Goal: Transaction & Acquisition: Download file/media

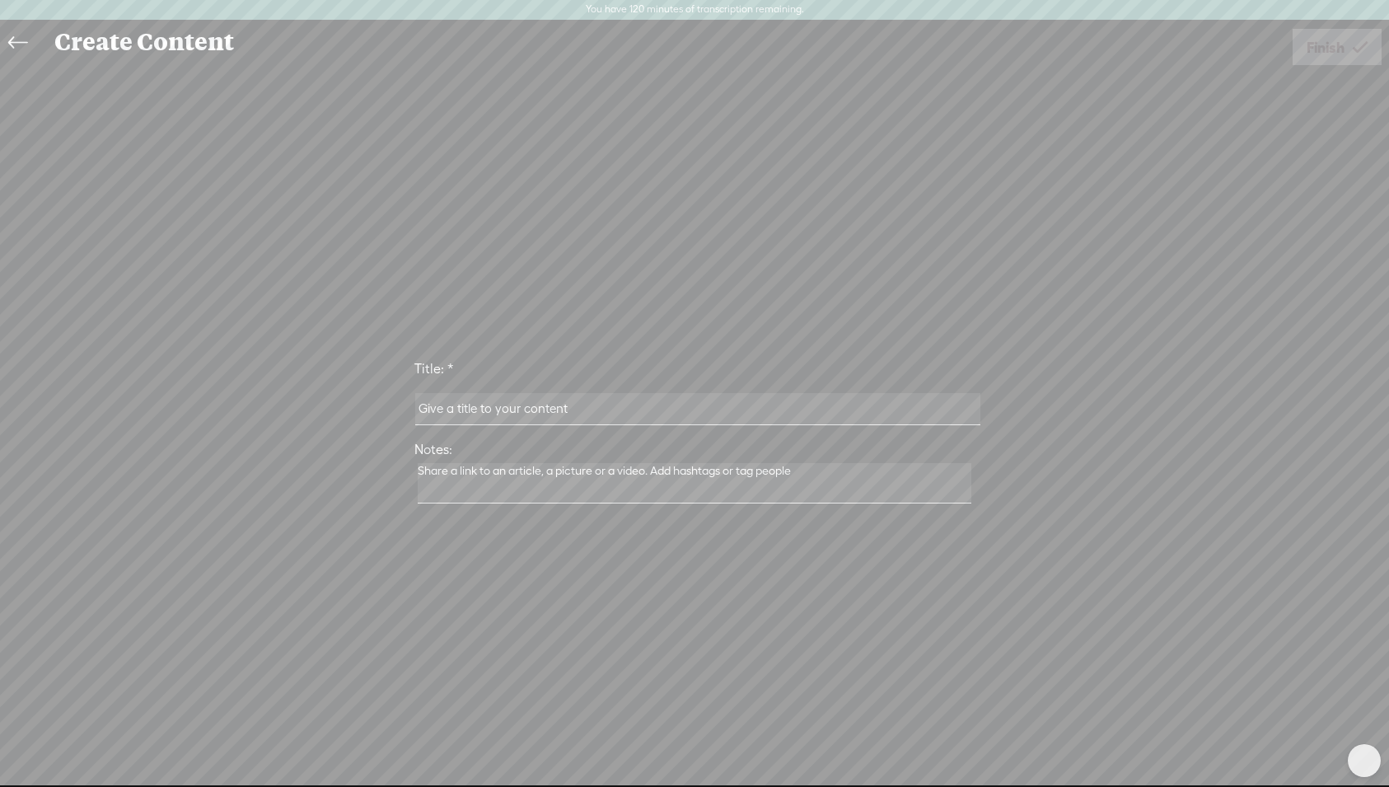
scroll to position [11841, 0]
click at [479, 408] on input "text" at bounding box center [697, 409] width 564 height 32
paste input "The Canteen Conversations"
paste input "What happens when Rebel Marketing stops performing"
type input "The Canteen Conversations: What happens when Rebel Marketing stops performing"
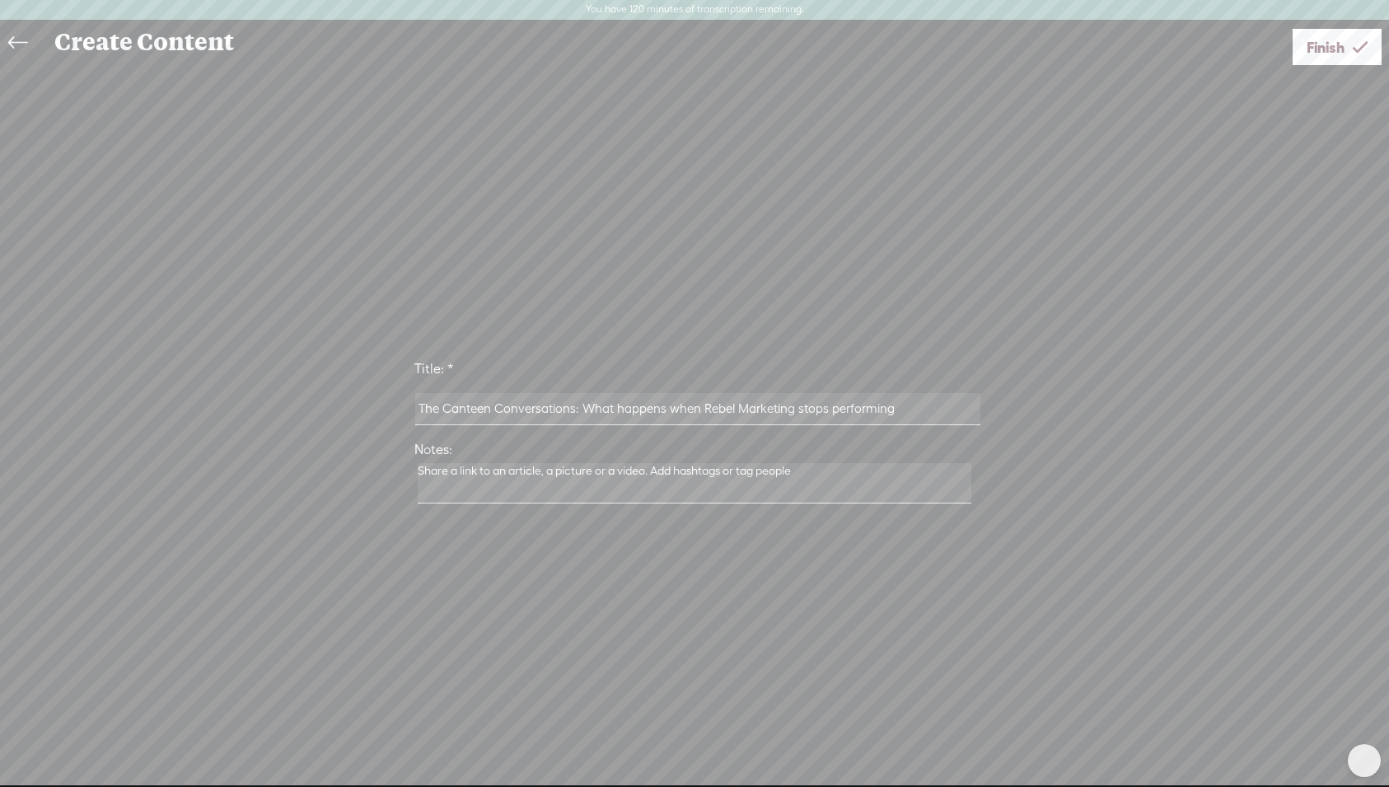
click at [621, 482] on textarea at bounding box center [695, 483] width 554 height 40
click at [1327, 51] on span "Finish" at bounding box center [1326, 47] width 38 height 42
click at [0, 0] on div at bounding box center [0, 0] width 0 height 0
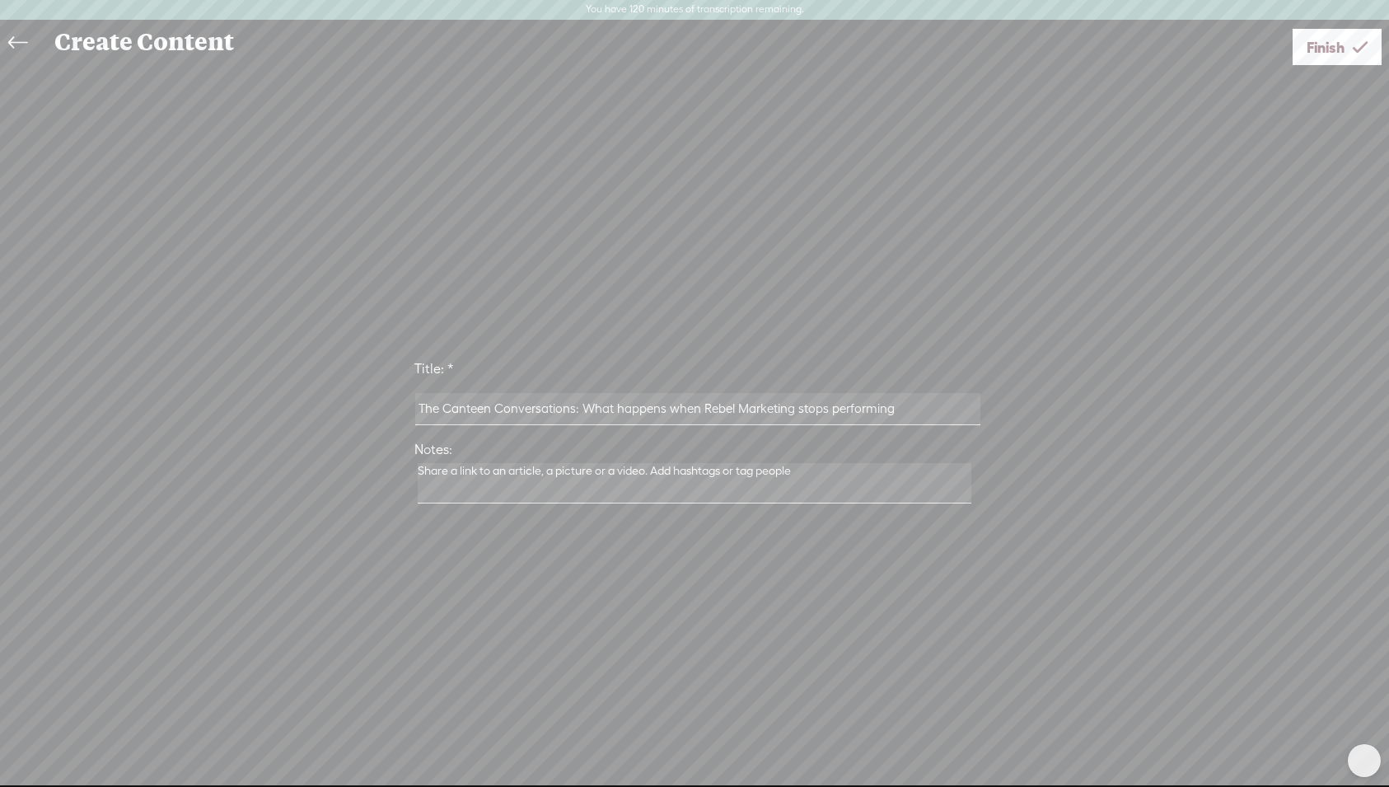
click at [0, 0] on div at bounding box center [0, 0] width 0 height 0
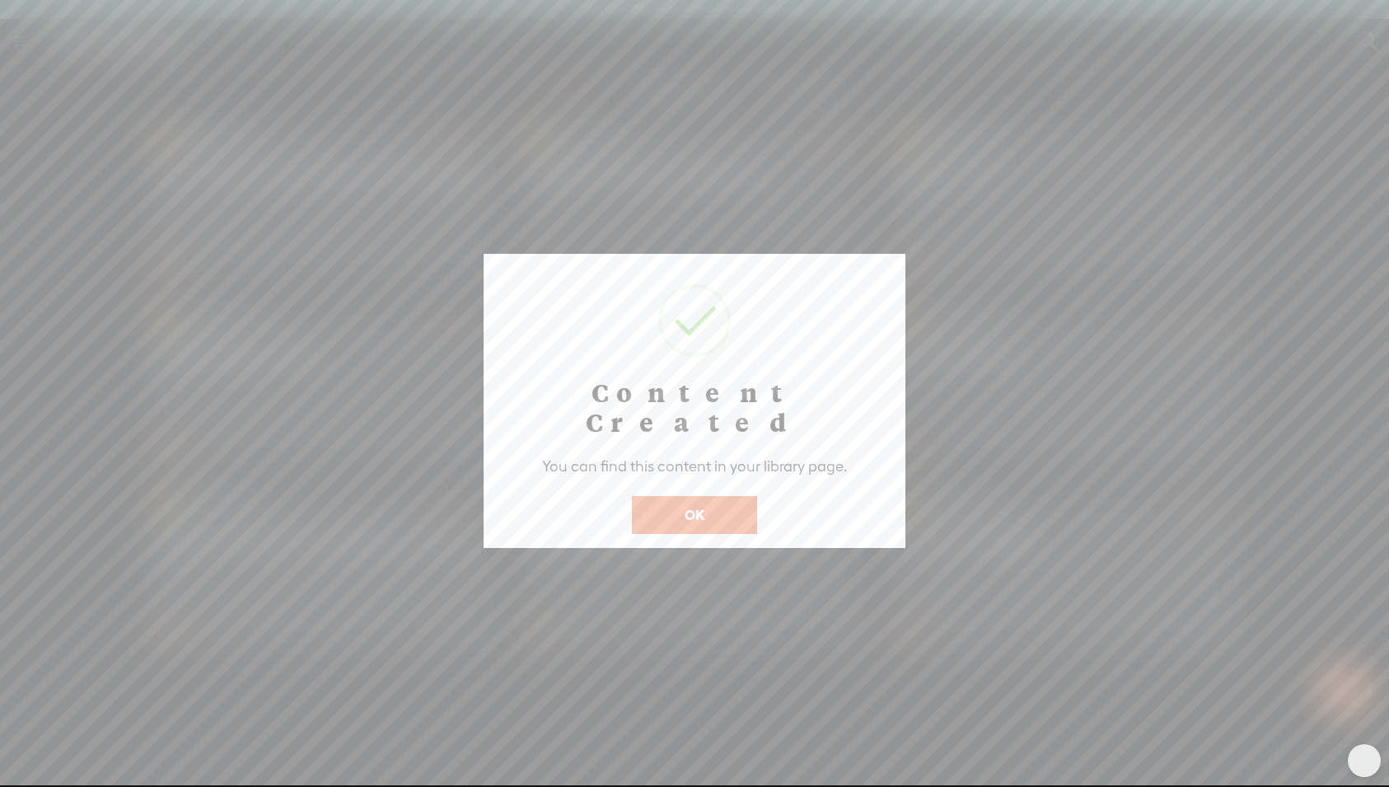
click at [723, 496] on button "OK" at bounding box center [694, 515] width 125 height 38
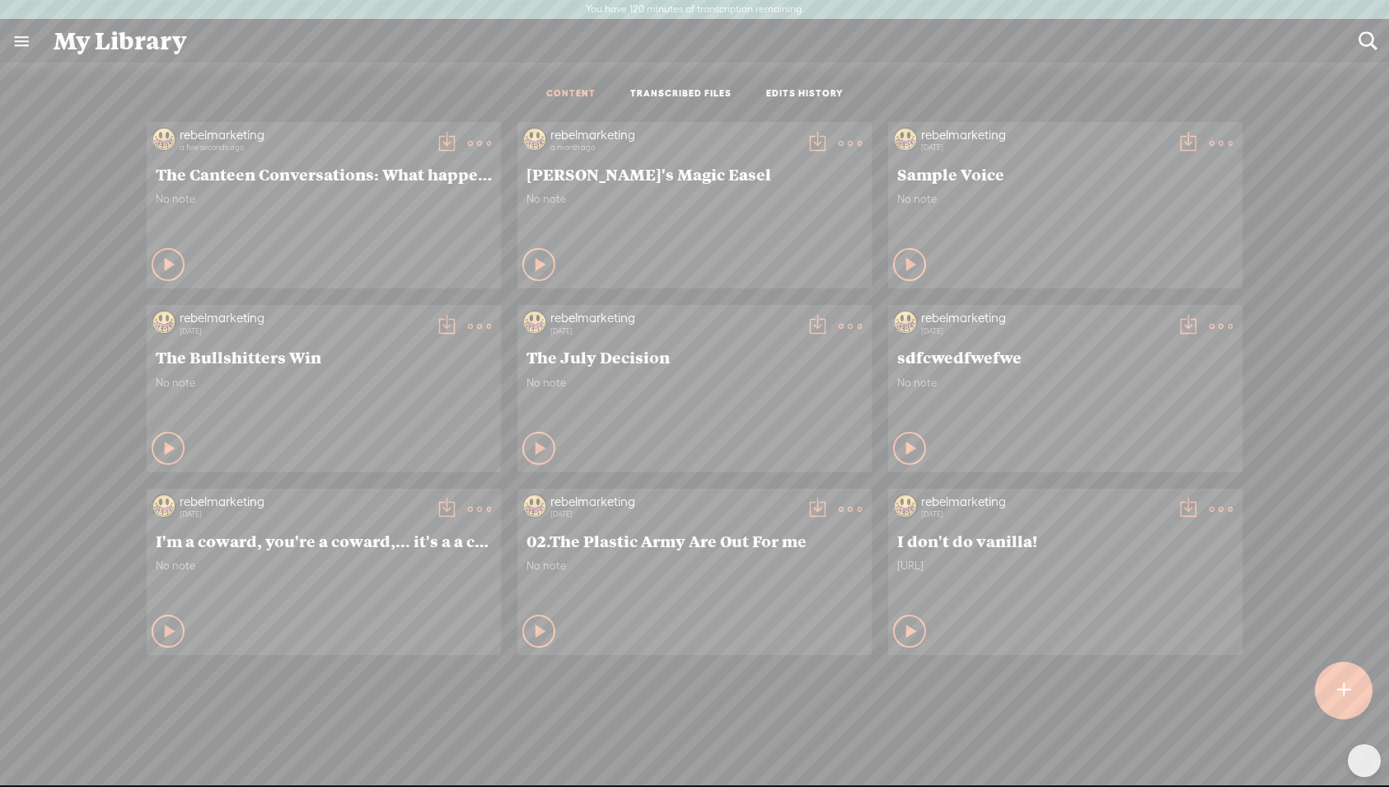
click at [484, 142] on t at bounding box center [479, 143] width 23 height 23
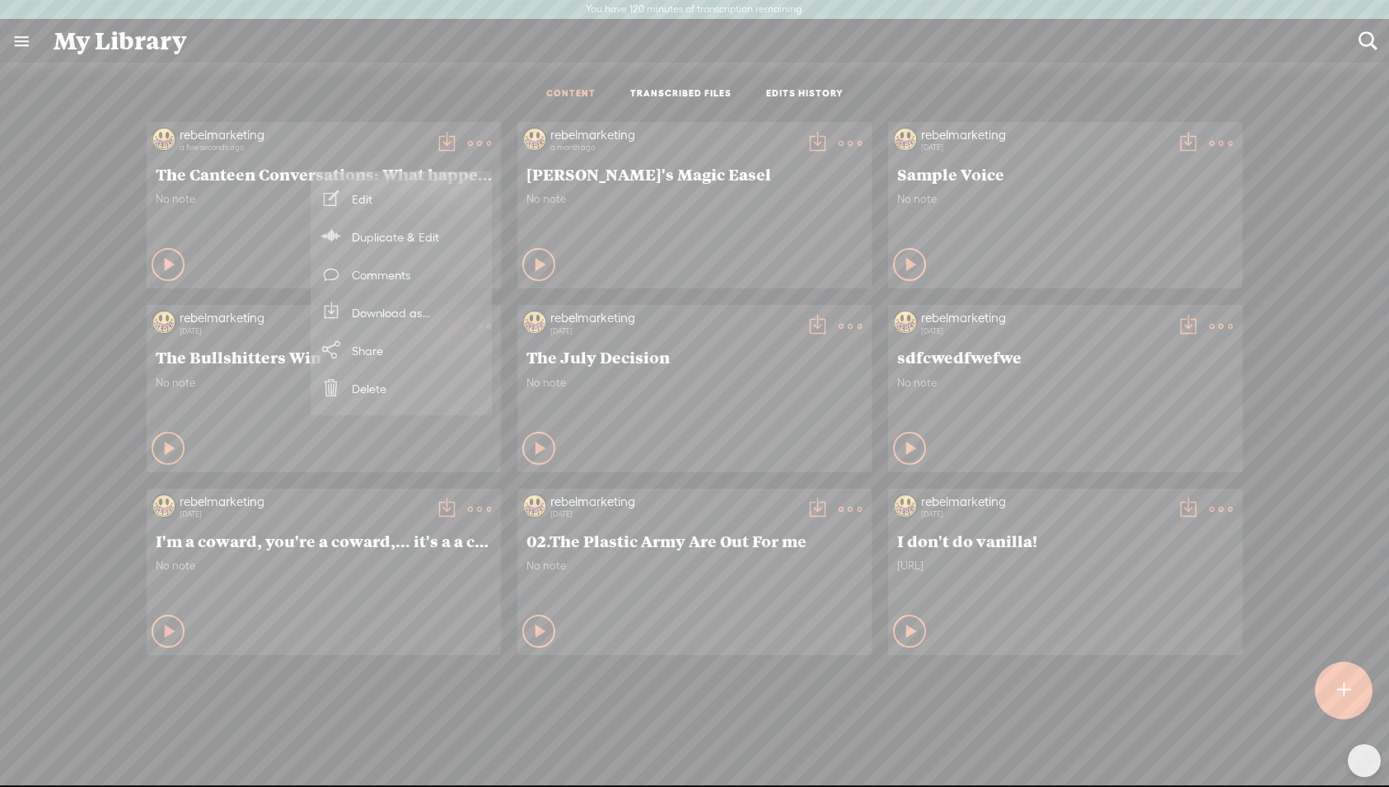
click at [416, 207] on link "Edit" at bounding box center [401, 199] width 165 height 38
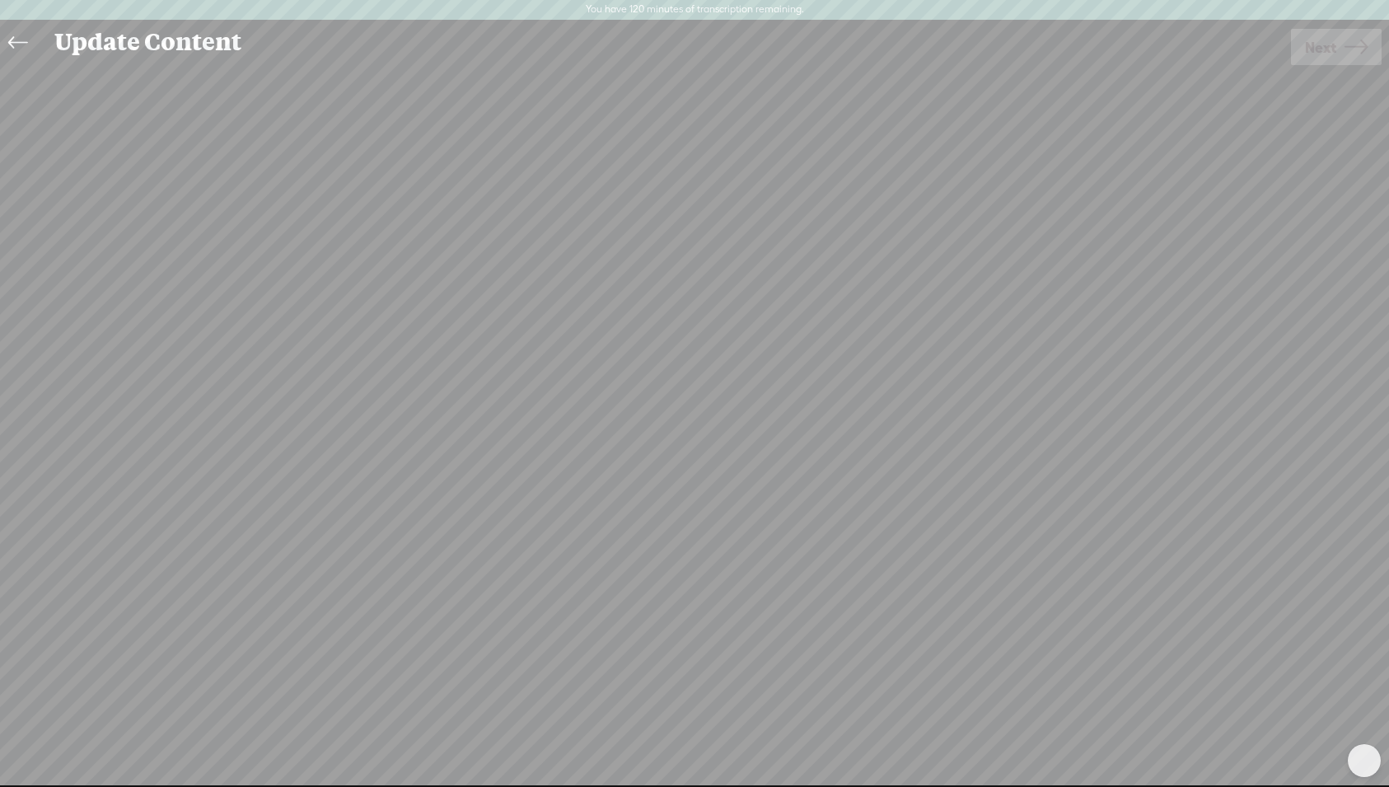
scroll to position [1, 0]
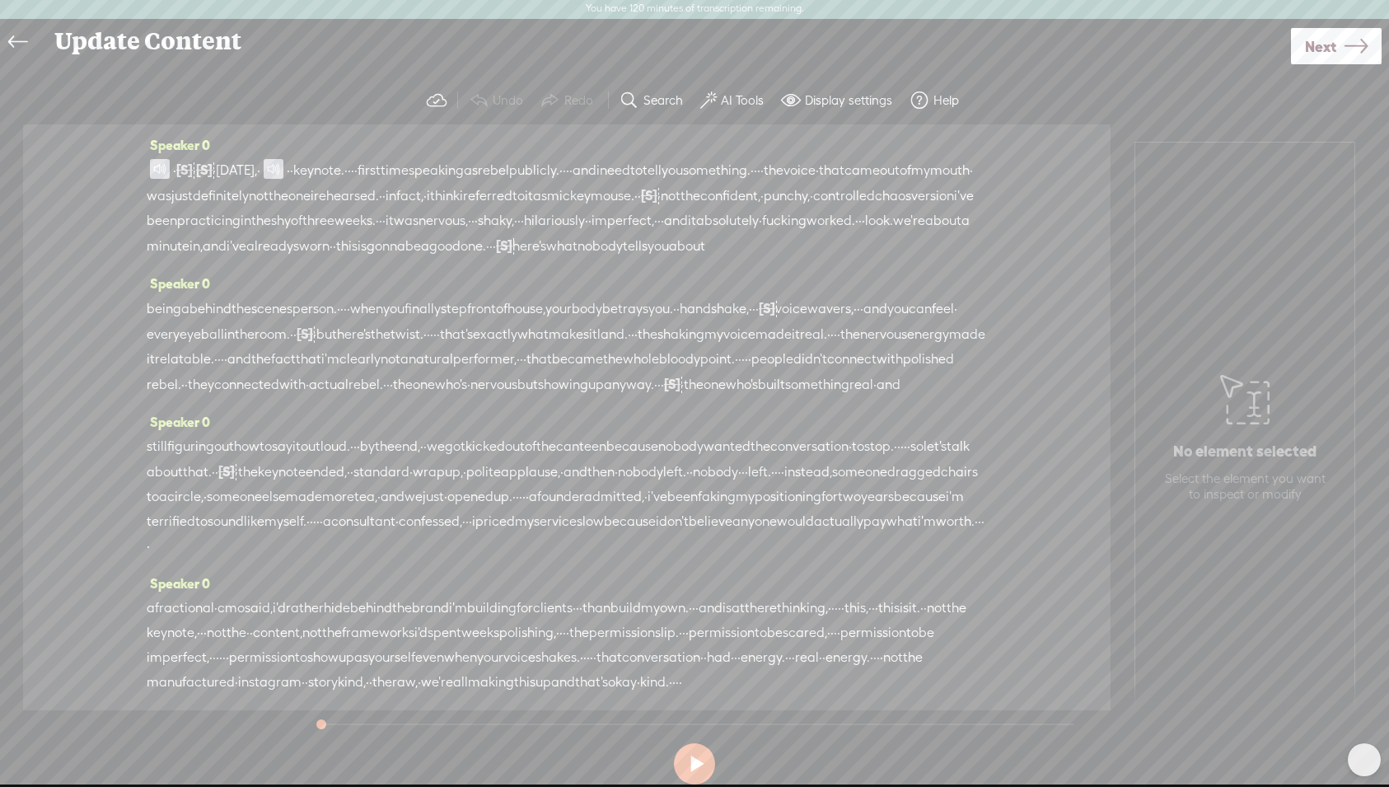
click at [21, 41] on icon at bounding box center [17, 42] width 19 height 37
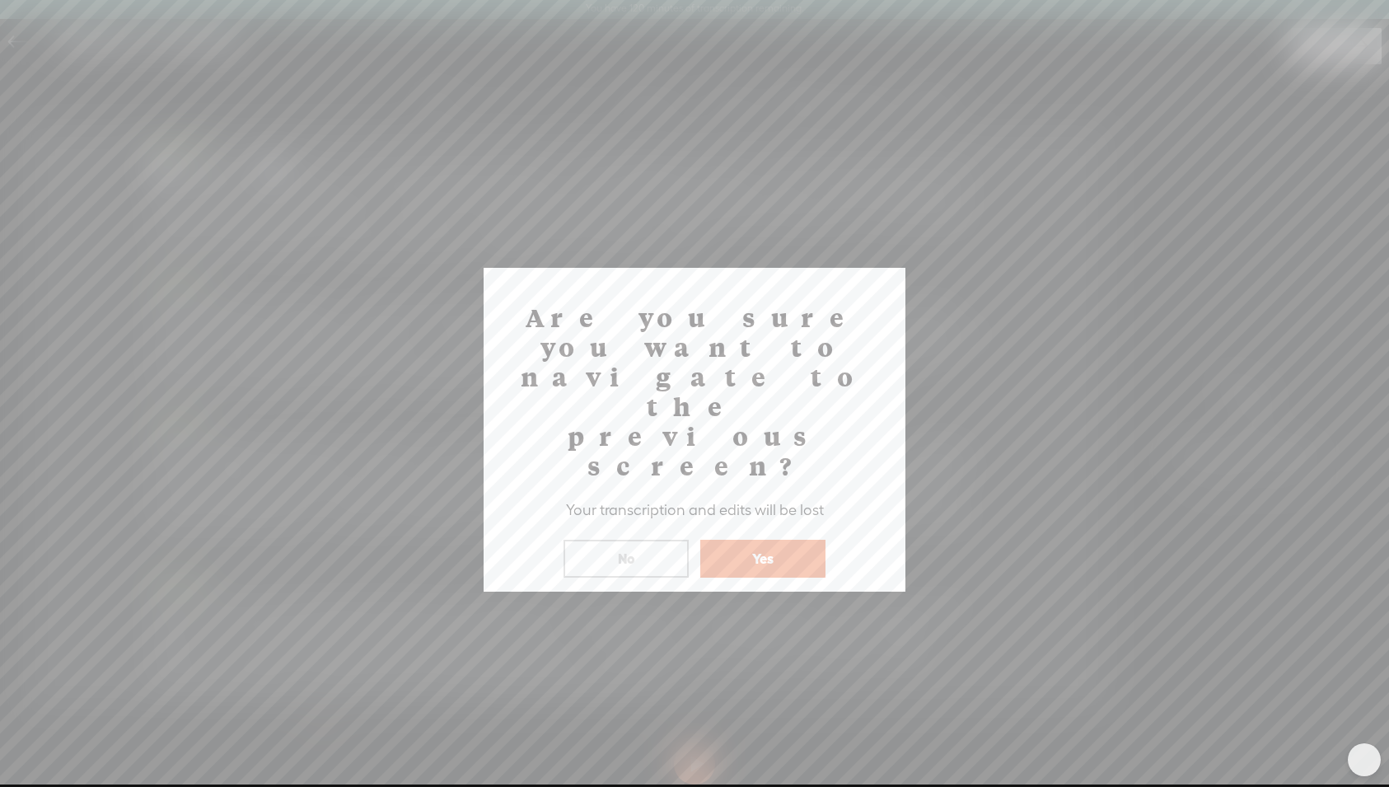
click at [657, 540] on button "No" at bounding box center [626, 559] width 125 height 38
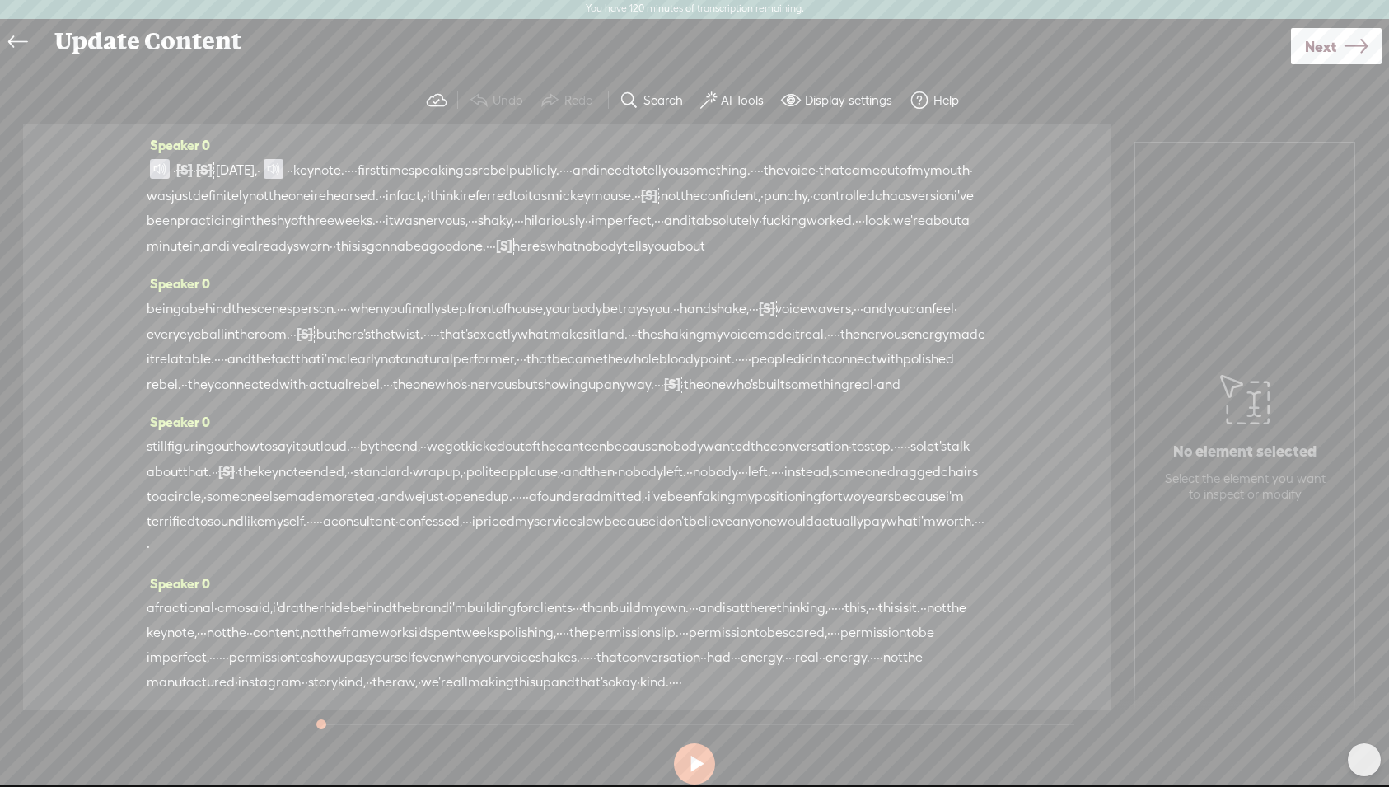
click at [14, 38] on icon at bounding box center [17, 42] width 19 height 37
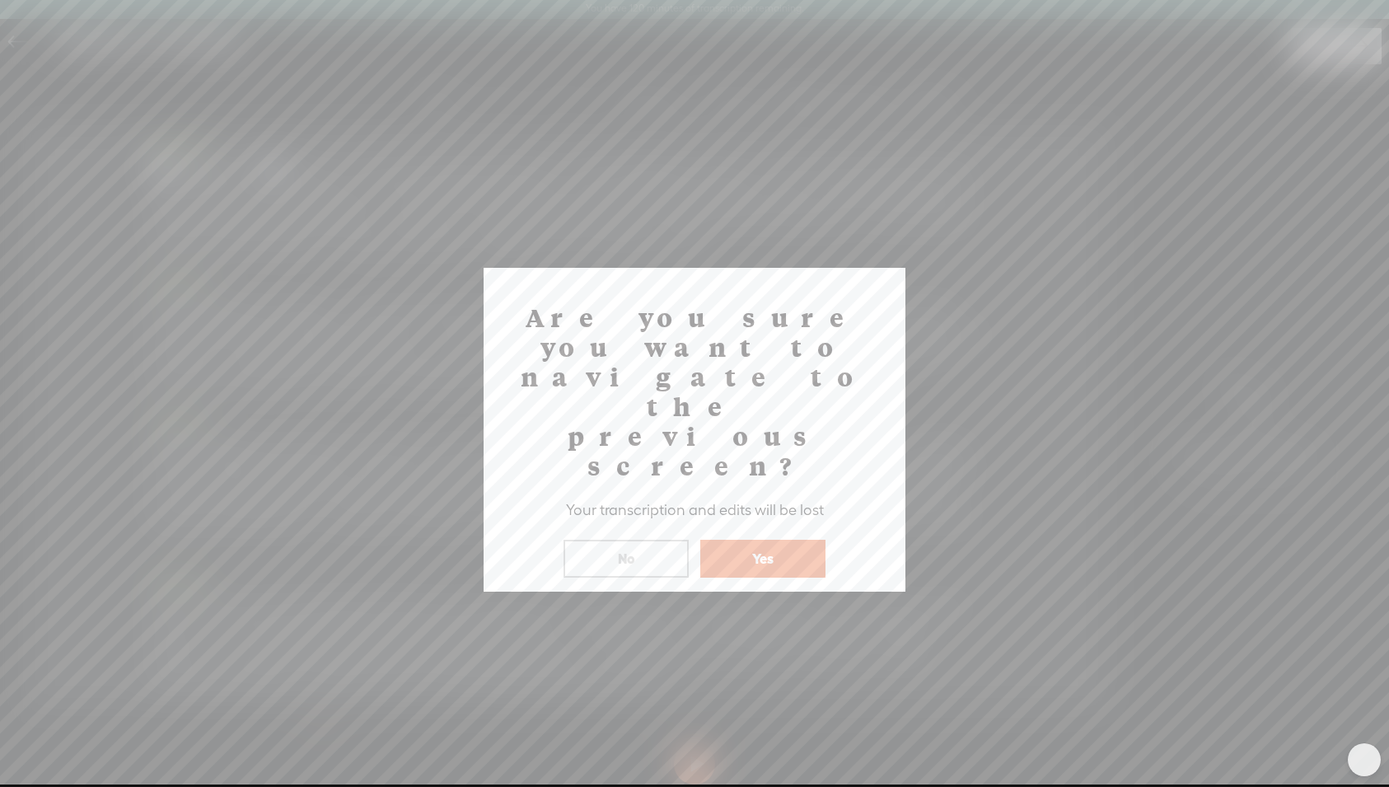
click at [764, 540] on button "Yes" at bounding box center [762, 559] width 125 height 38
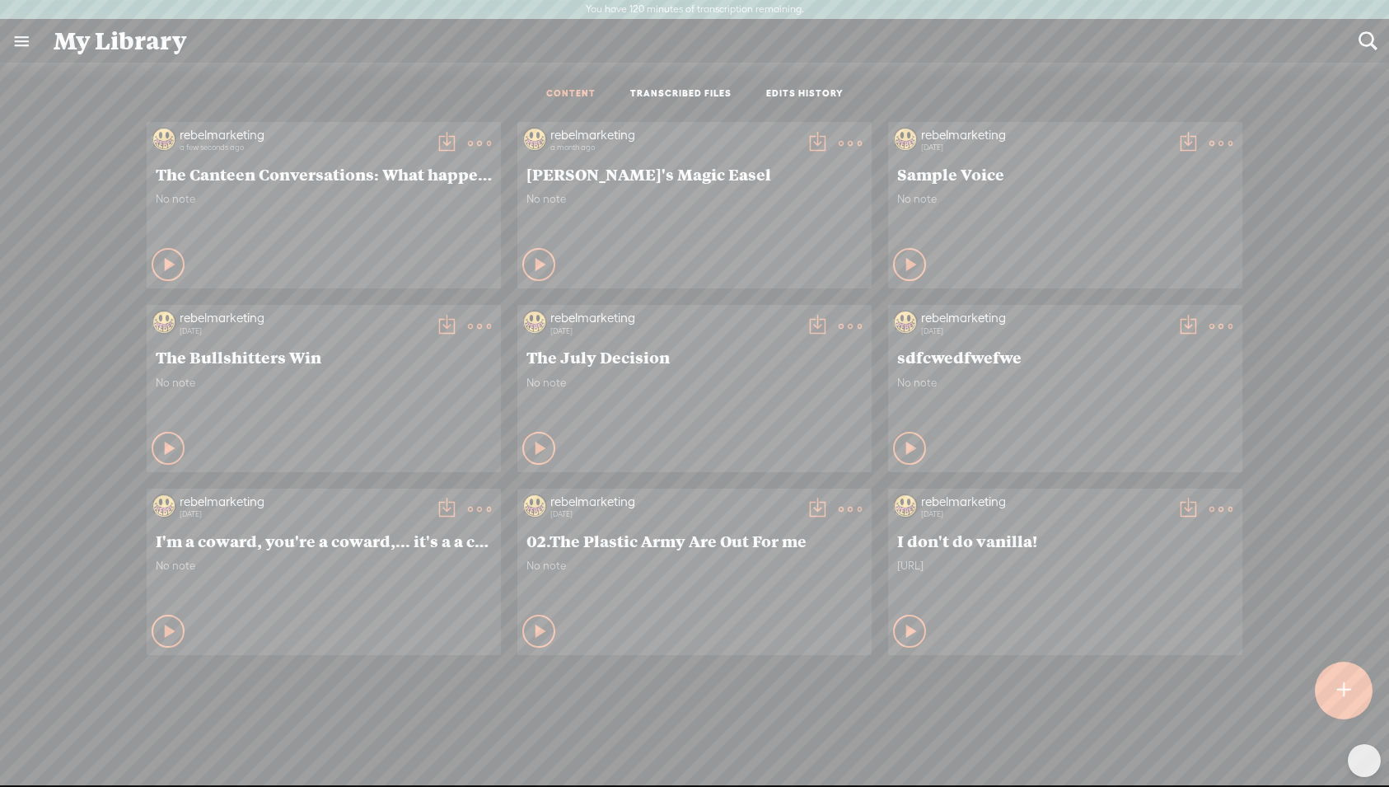
click at [481, 143] on t at bounding box center [479, 143] width 23 height 23
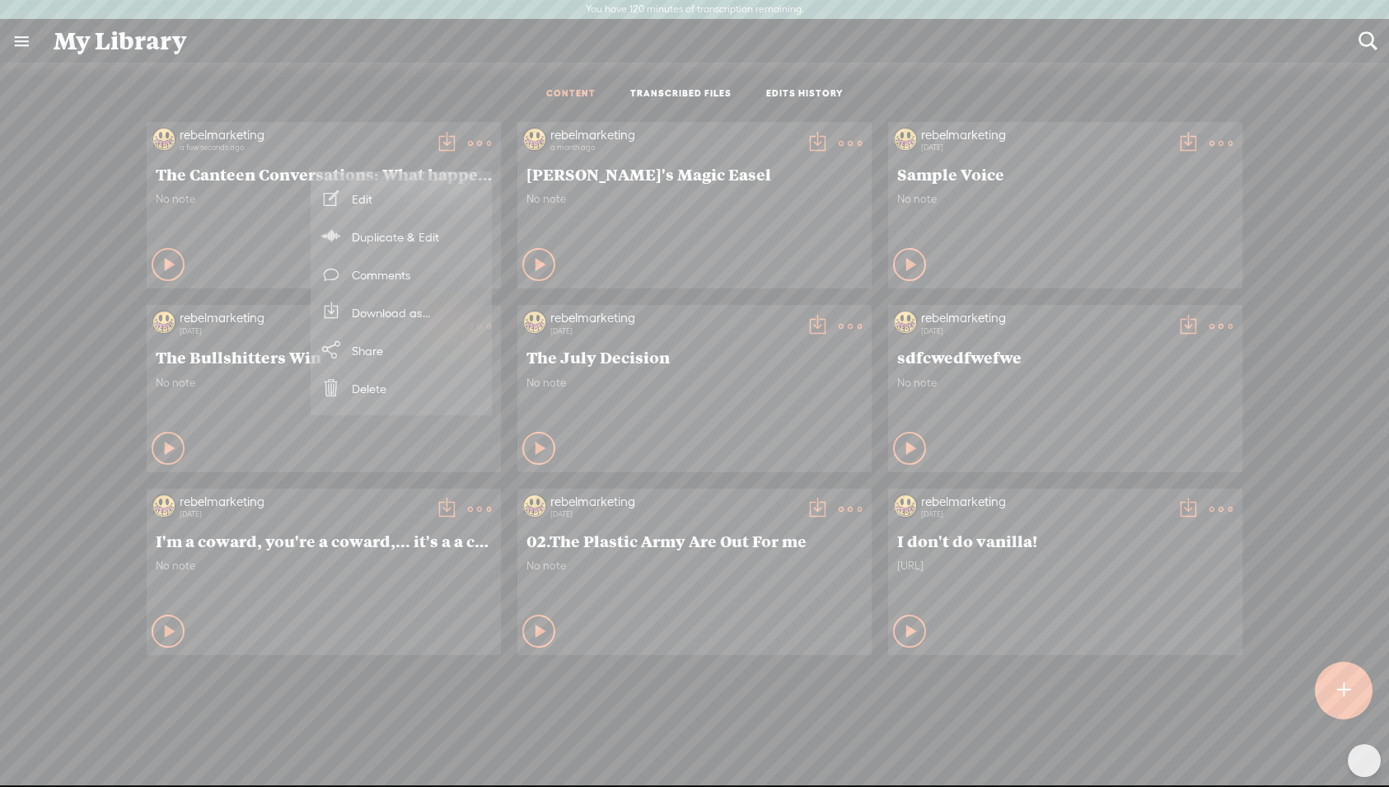
click at [172, 263] on icon at bounding box center [170, 264] width 16 height 16
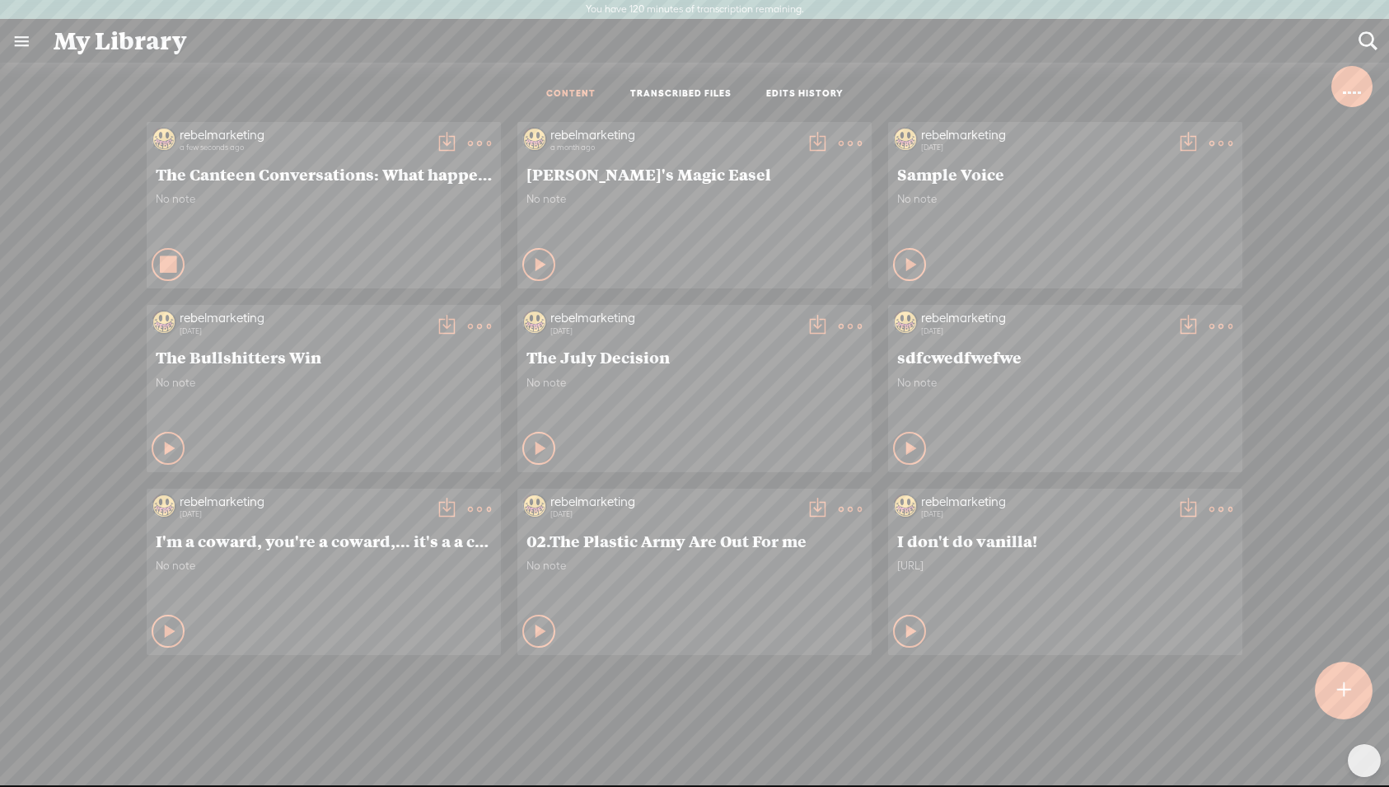
click at [443, 140] on t at bounding box center [446, 143] width 23 height 23
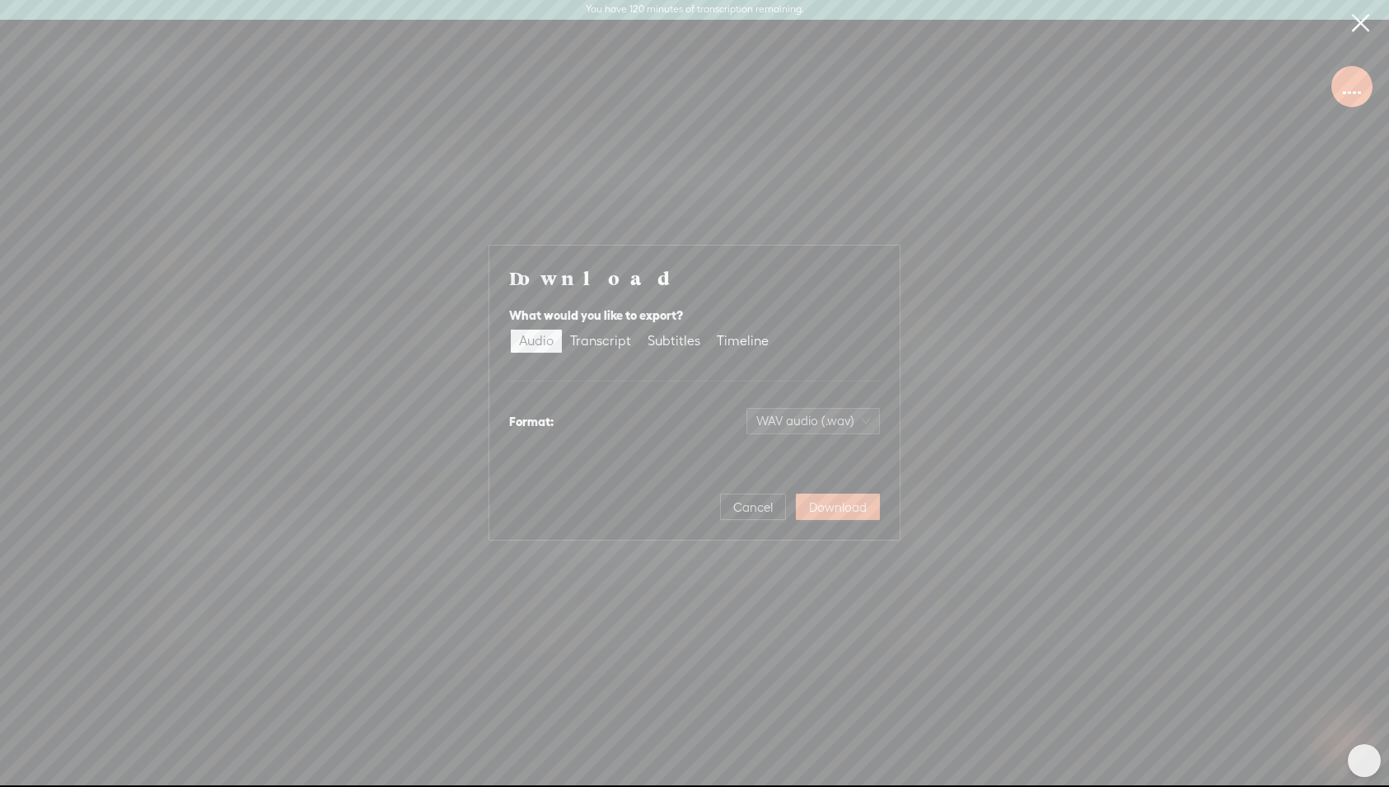
click at [778, 435] on div "Format: WAV audio (.wav)" at bounding box center [694, 421] width 371 height 40
click at [850, 420] on span "WAV audio (.wav)" at bounding box center [813, 421] width 114 height 25
click at [834, 454] on div "MP3 audio (.mp3)" at bounding box center [800, 455] width 134 height 16
click at [843, 511] on span "Download" at bounding box center [838, 507] width 58 height 16
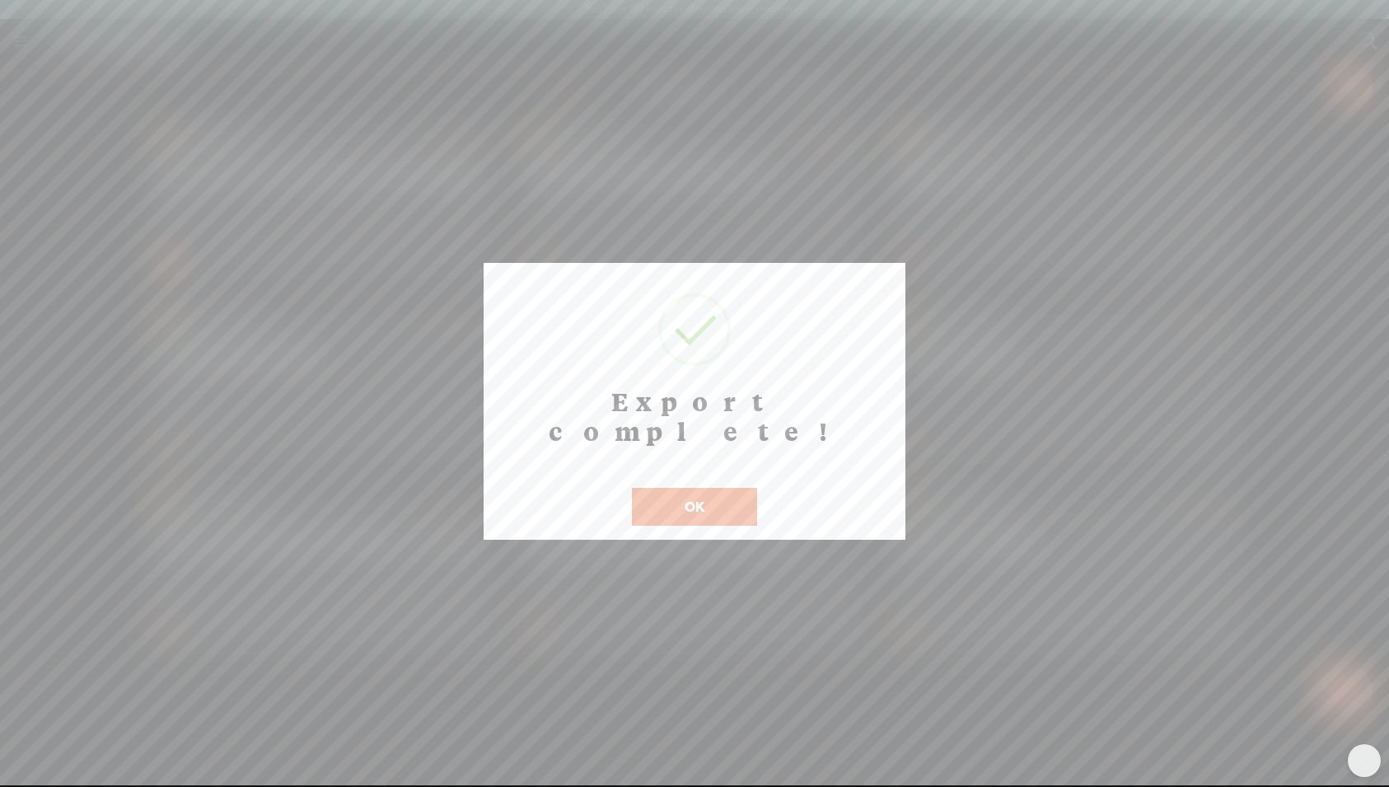
click at [723, 488] on button "OK" at bounding box center [694, 507] width 125 height 38
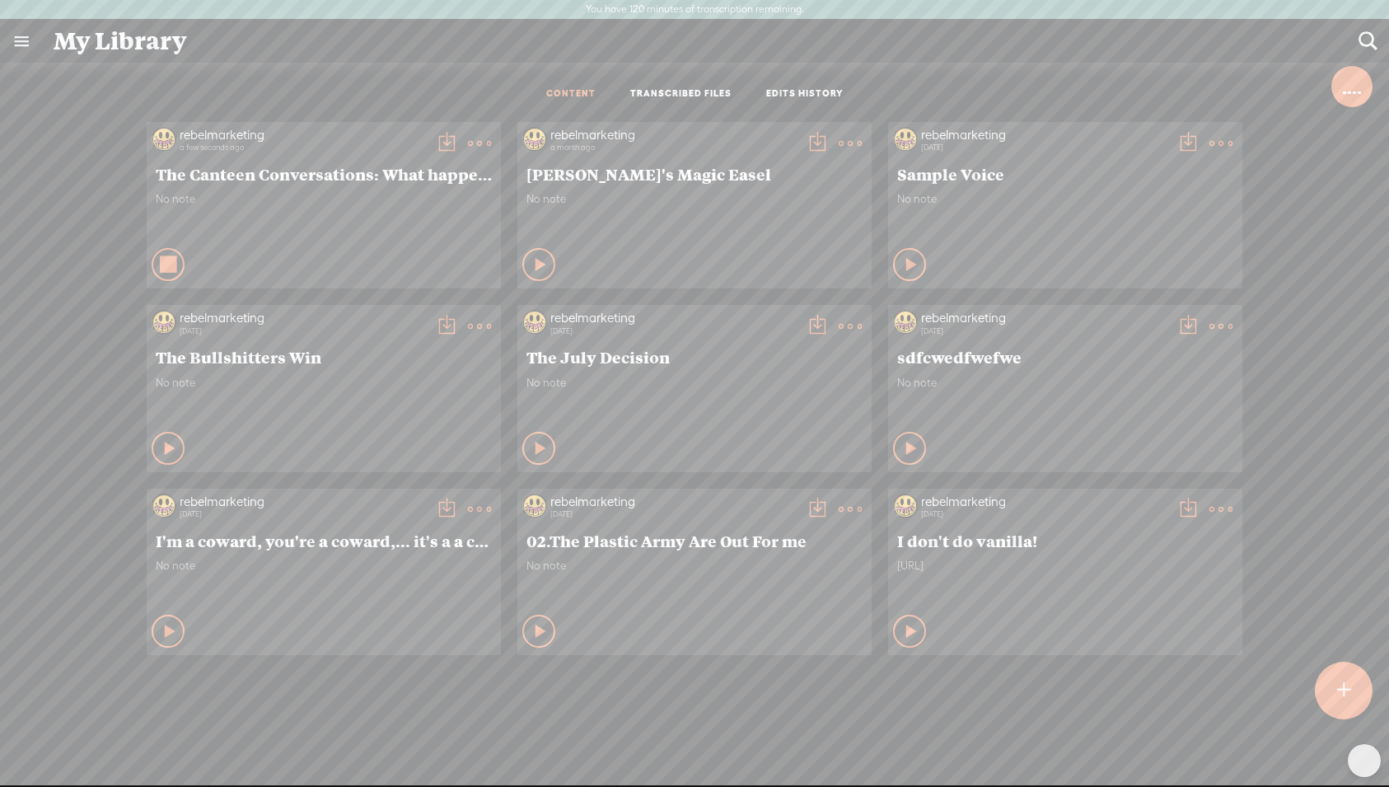
click at [167, 266] on icon at bounding box center [169, 264] width 16 height 16
click at [170, 265] on icon at bounding box center [170, 264] width 16 height 16
click at [1350, 84] on div at bounding box center [1352, 86] width 21 height 16
click at [171, 274] on div "Play Content" at bounding box center [168, 264] width 33 height 33
